Goal: Task Accomplishment & Management: Complete application form

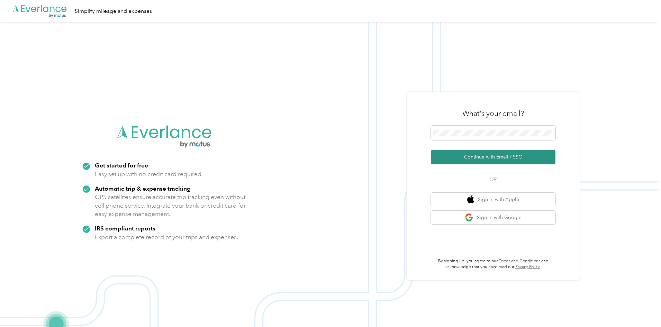
click at [485, 153] on button "Continue with Email / SSO" at bounding box center [493, 157] width 125 height 15
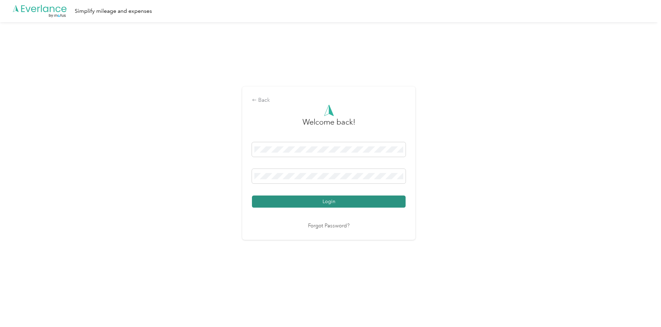
click at [310, 206] on button "Login" at bounding box center [329, 201] width 154 height 12
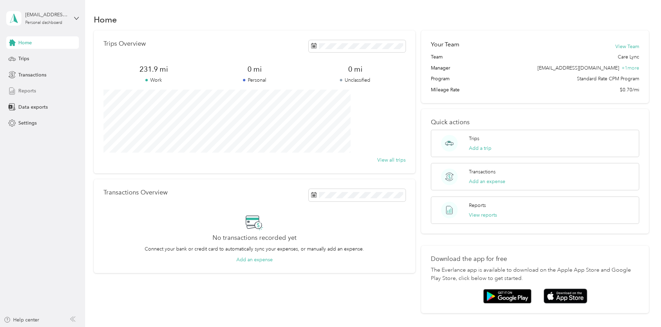
click at [32, 93] on span "Reports" at bounding box center [27, 90] width 18 height 7
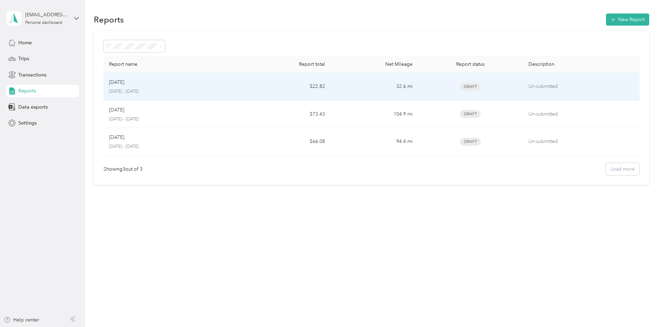
click at [288, 81] on td "$22.82" at bounding box center [286, 87] width 87 height 28
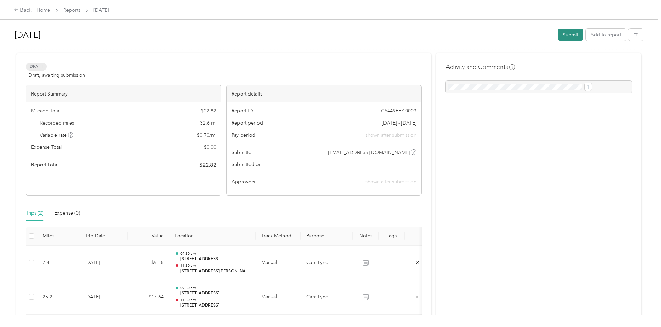
click at [558, 36] on button "Submit" at bounding box center [570, 35] width 25 height 12
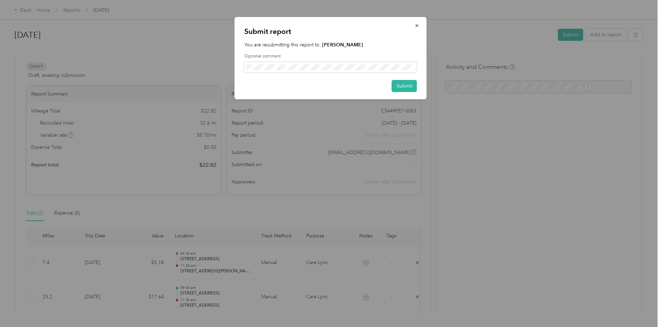
click at [337, 45] on strong "[PERSON_NAME]" at bounding box center [342, 45] width 41 height 6
click at [404, 88] on button "Submit" at bounding box center [404, 86] width 25 height 12
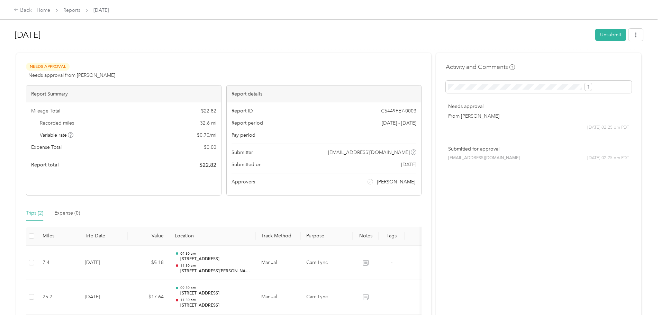
click at [473, 152] on p "Submitted for approval" at bounding box center [538, 148] width 181 height 7
click at [633, 36] on icon "button" at bounding box center [635, 35] width 5 height 5
click at [568, 62] on span "Download" at bounding box center [559, 60] width 23 height 7
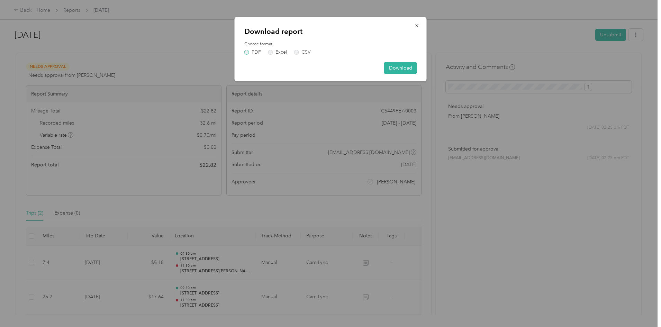
click at [247, 52] on label "PDF" at bounding box center [252, 52] width 17 height 5
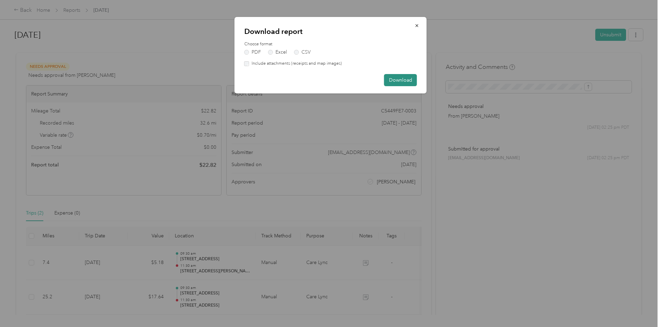
click at [402, 83] on button "Download" at bounding box center [400, 80] width 33 height 12
